Goal: Complete application form

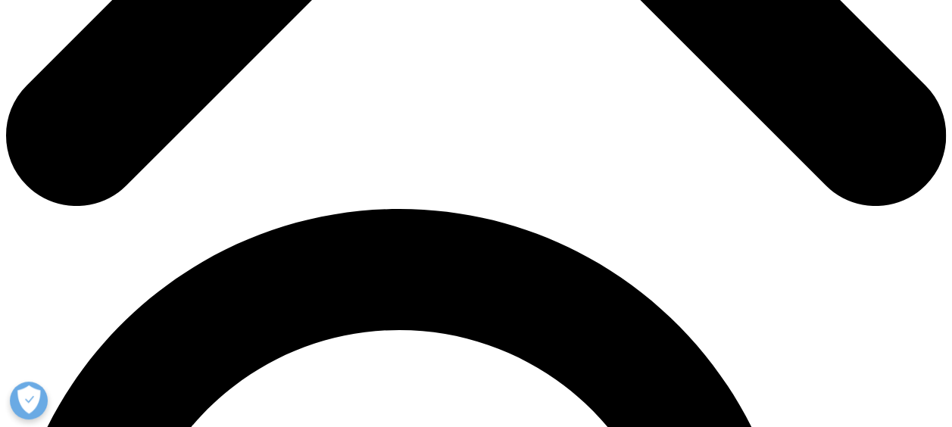
scroll to position [757, 0]
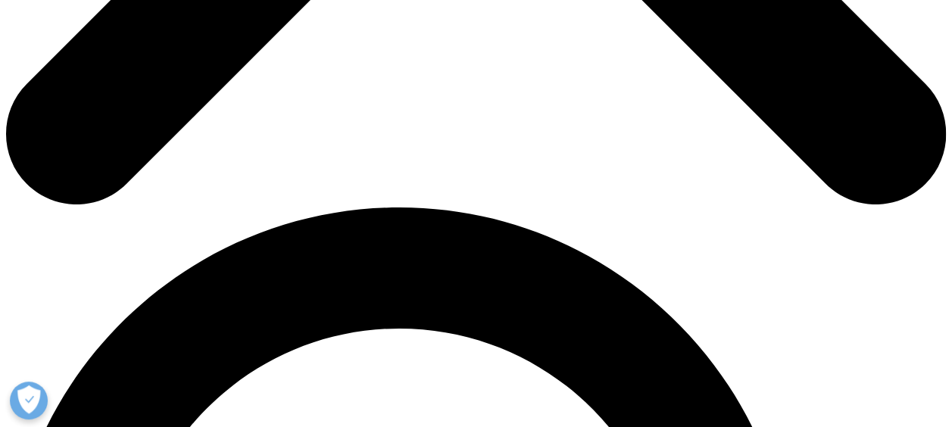
type input "Moustafa"
type input "kenawy"
type input "[EMAIL_ADDRESS][DOMAIN_NAME]"
type input "inspire pharma"
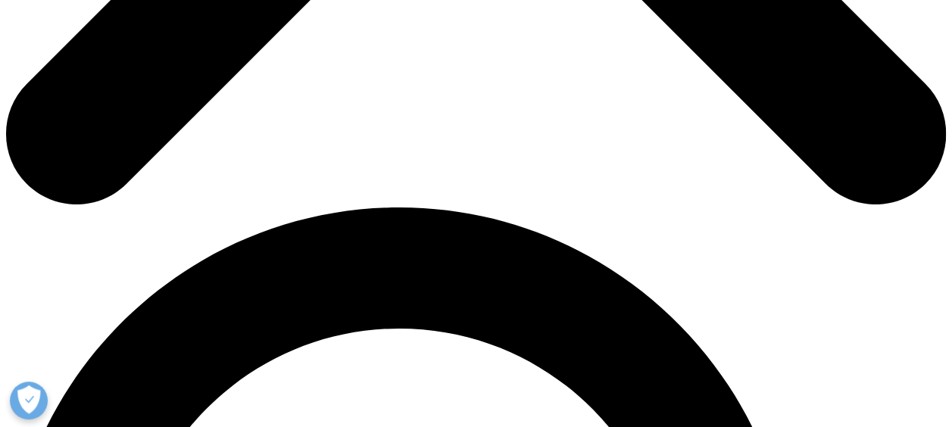
select select "[GEOGRAPHIC_DATA]"
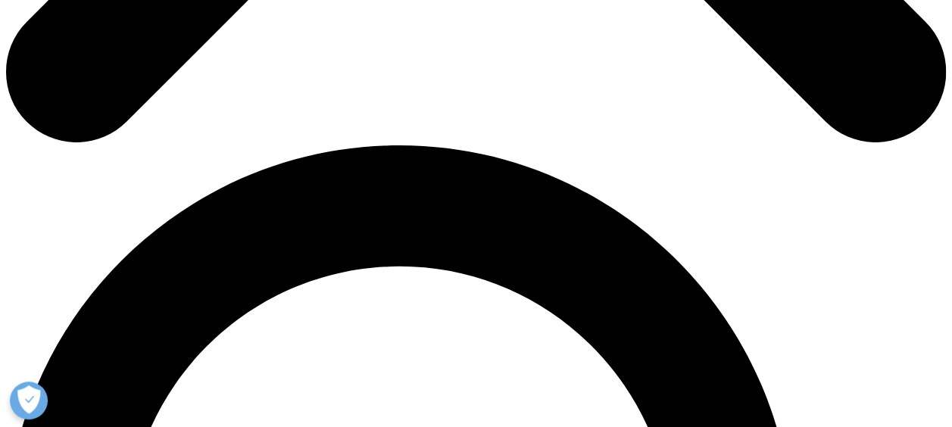
scroll to position [984, 0]
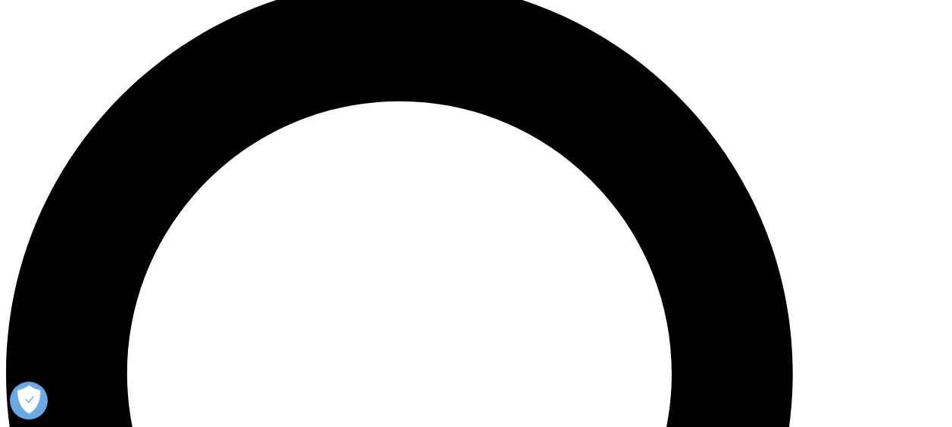
type input "Franchise Head"
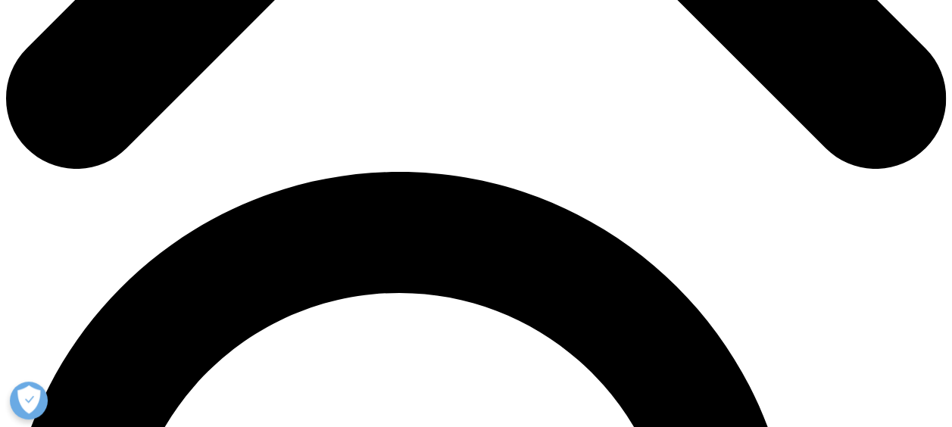
scroll to position [8, 8]
drag, startPoint x: 226, startPoint y: 48, endPoint x: 229, endPoint y: 272, distance: 224.1
